Goal: Obtain resource: Download file/media

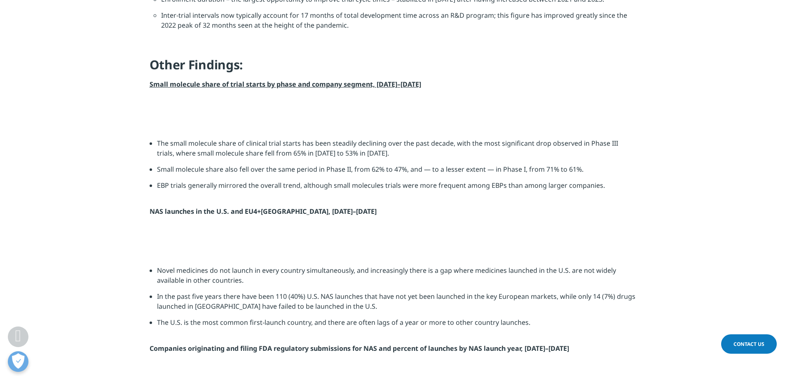
scroll to position [902, 0]
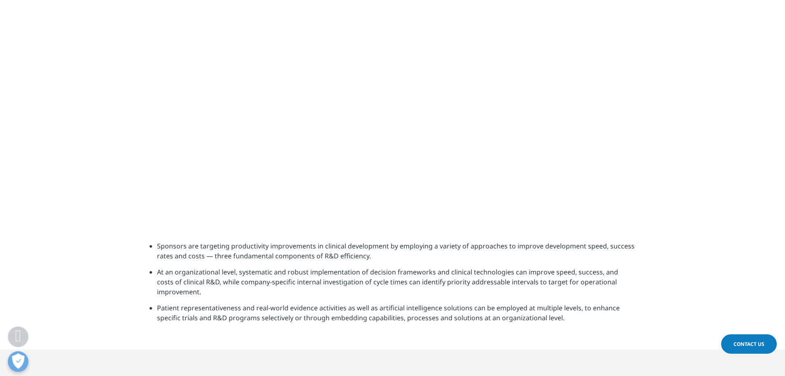
scroll to position [2221, 0]
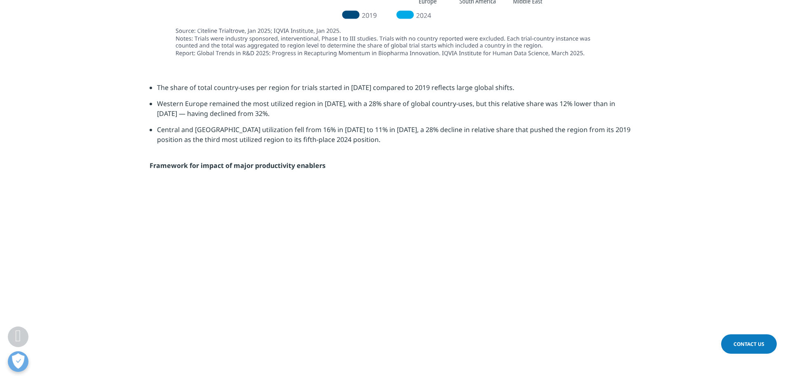
drag, startPoint x: 373, startPoint y: 35, endPoint x: 148, endPoint y: 41, distance: 225.9
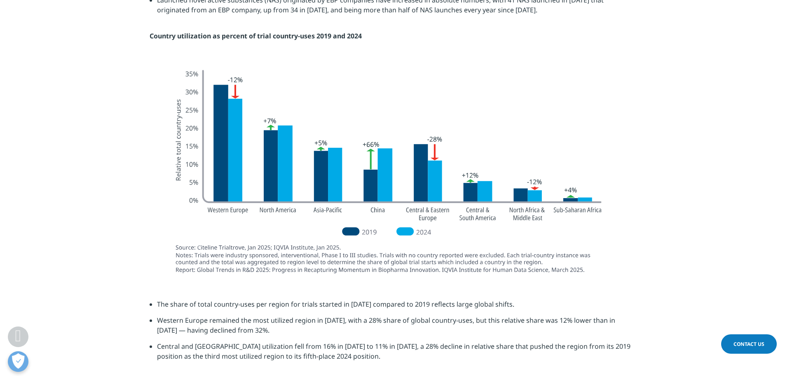
click at [274, 265] on img at bounding box center [393, 168] width 462 height 215
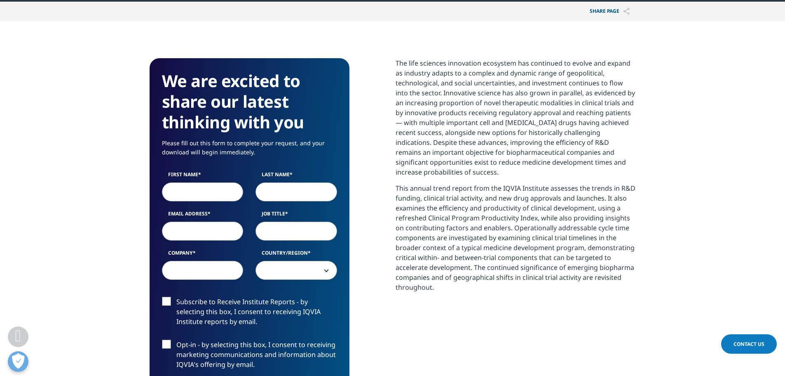
scroll to position [289, 0]
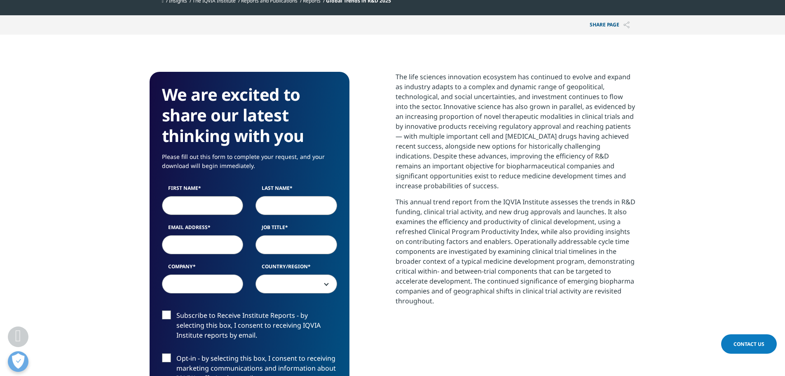
click at [201, 202] on input "First Name" at bounding box center [203, 205] width 82 height 19
type input "Wendy"
type input "Lin"
type input "wendy.li.lin@gmail.com"
select select "[GEOGRAPHIC_DATA]"
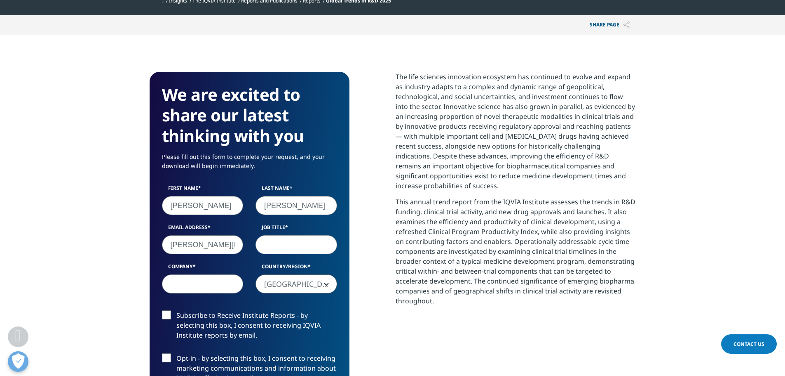
click at [203, 249] on input "wendy.li.lin@gmail.com" at bounding box center [203, 244] width 82 height 19
click at [199, 242] on input "wendy.li.lin@gmail.com" at bounding box center [203, 244] width 82 height 19
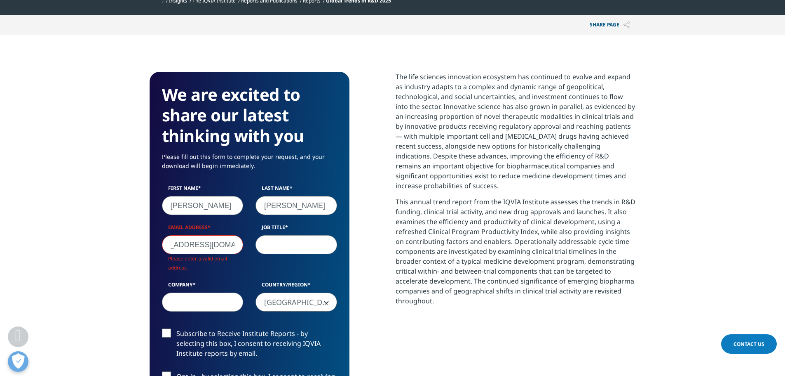
scroll to position [455, 486]
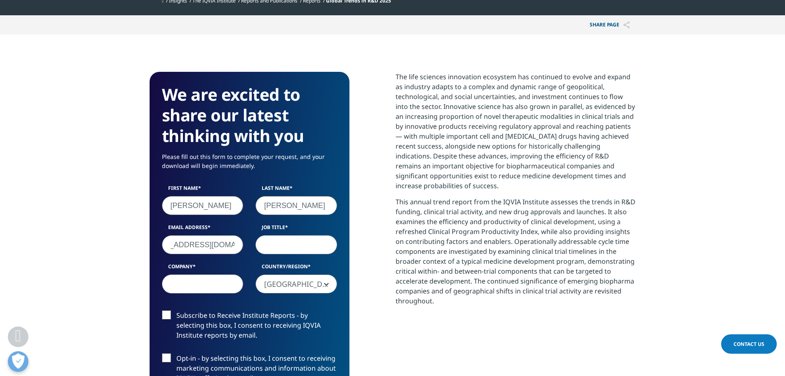
type input "wlin@baroncapitalgroup.com"
type input "A"
type input "VP Analyst"
click at [203, 290] on input "Company" at bounding box center [203, 283] width 82 height 19
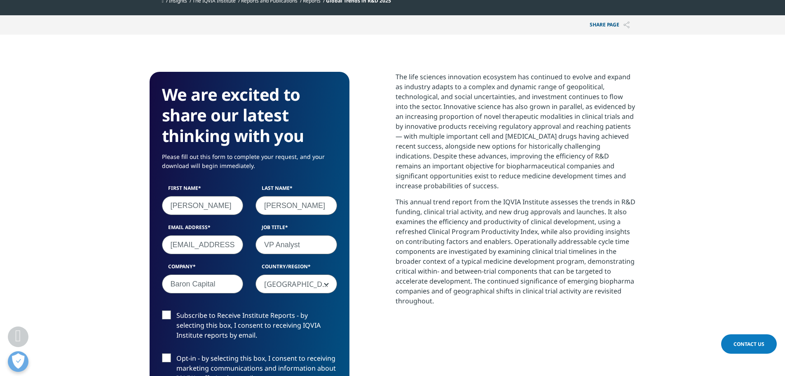
scroll to position [330, 0]
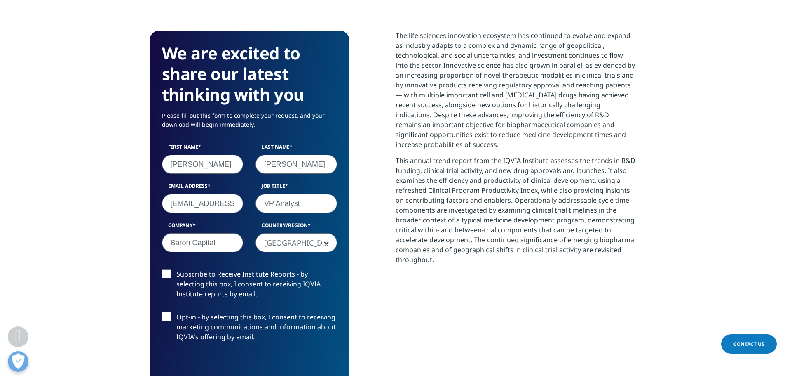
type input "Baron Capital"
click at [165, 276] on label "Subscribe to Receive Institute Reports - by selecting this box, I consent to re…" at bounding box center [249, 286] width 175 height 34
click at [176, 269] on input "Subscribe to Receive Institute Reports - by selecting this box, I consent to re…" at bounding box center [176, 269] width 0 height 0
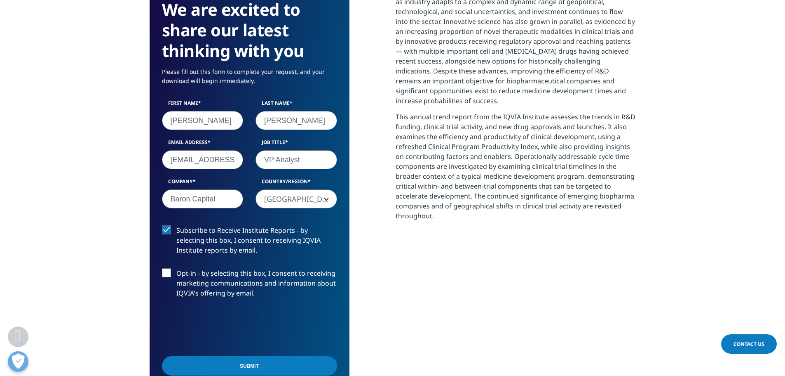
scroll to position [412, 0]
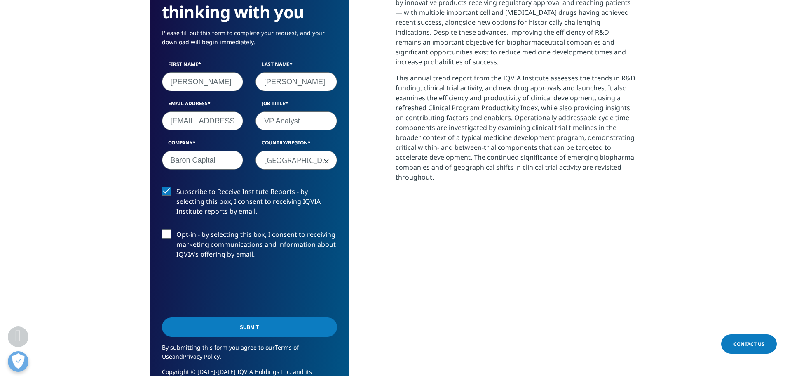
click at [204, 325] on input "Submit" at bounding box center [249, 326] width 175 height 19
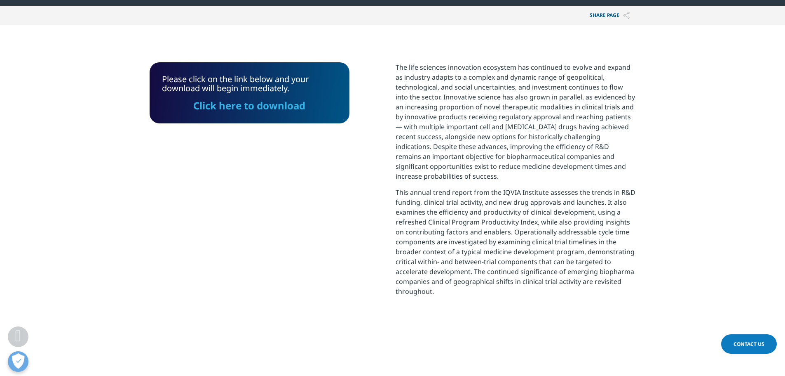
scroll to position [249, 0]
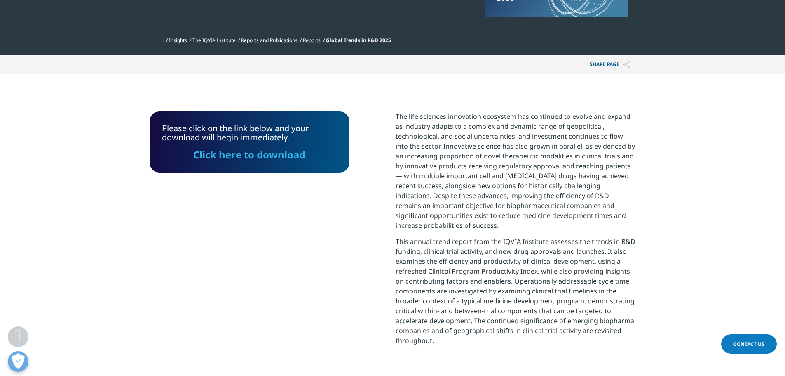
click at [244, 156] on link "Click here to download" at bounding box center [249, 155] width 112 height 14
